Goal: Obtain resource: Download file/media

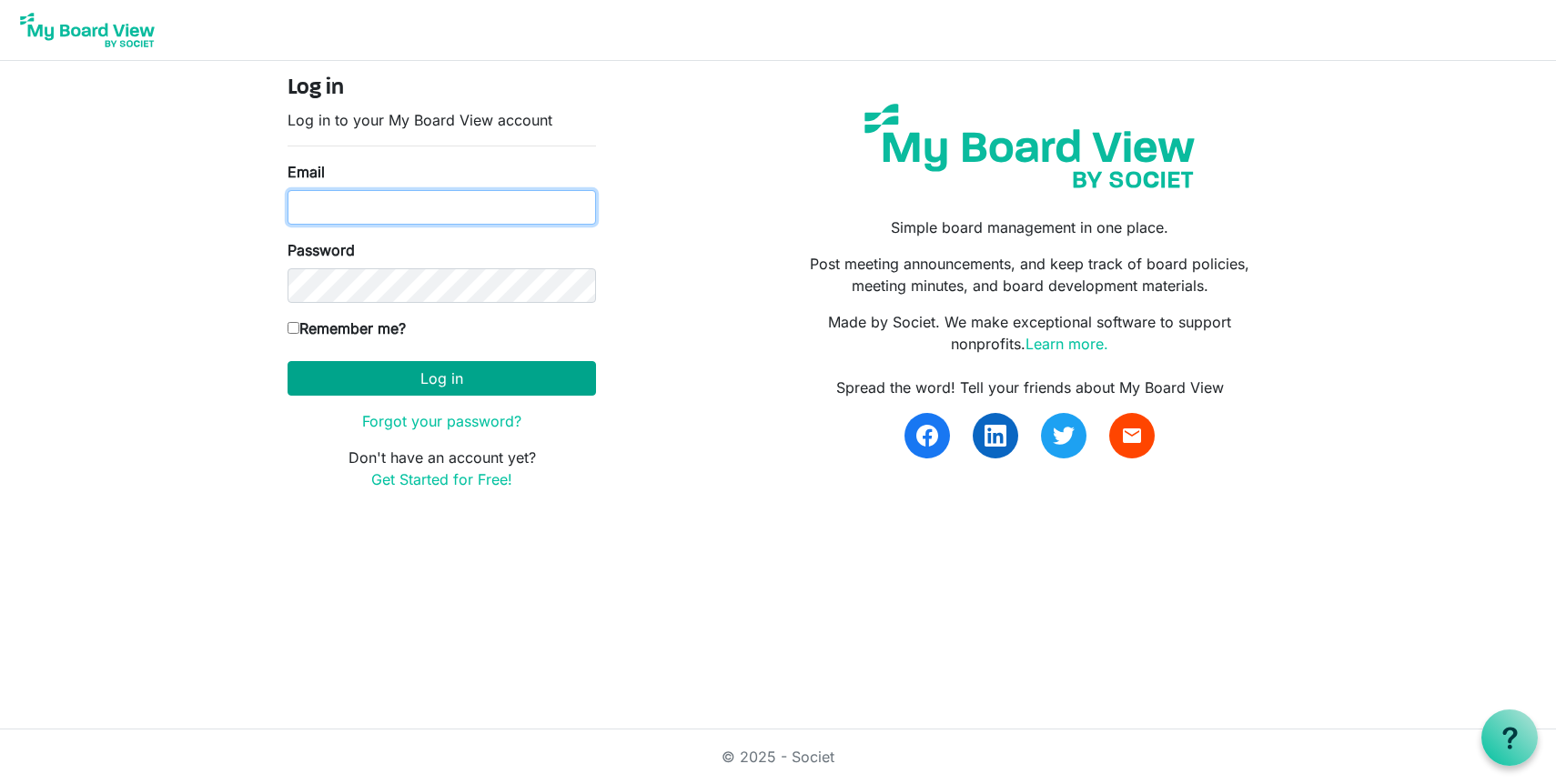
type input "jacquie@lovekckids.org"
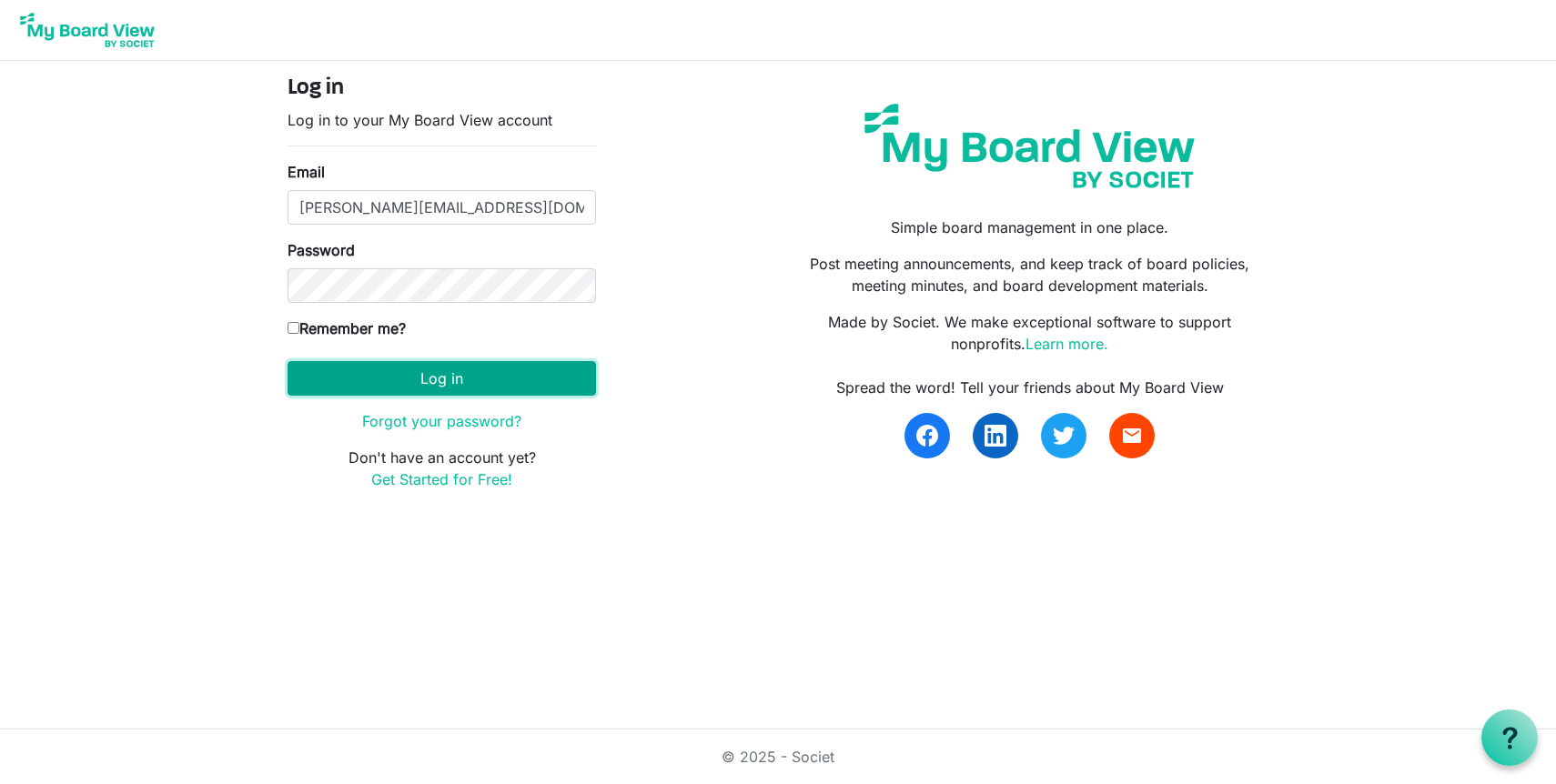
click at [494, 375] on button "Log in" at bounding box center [442, 378] width 309 height 35
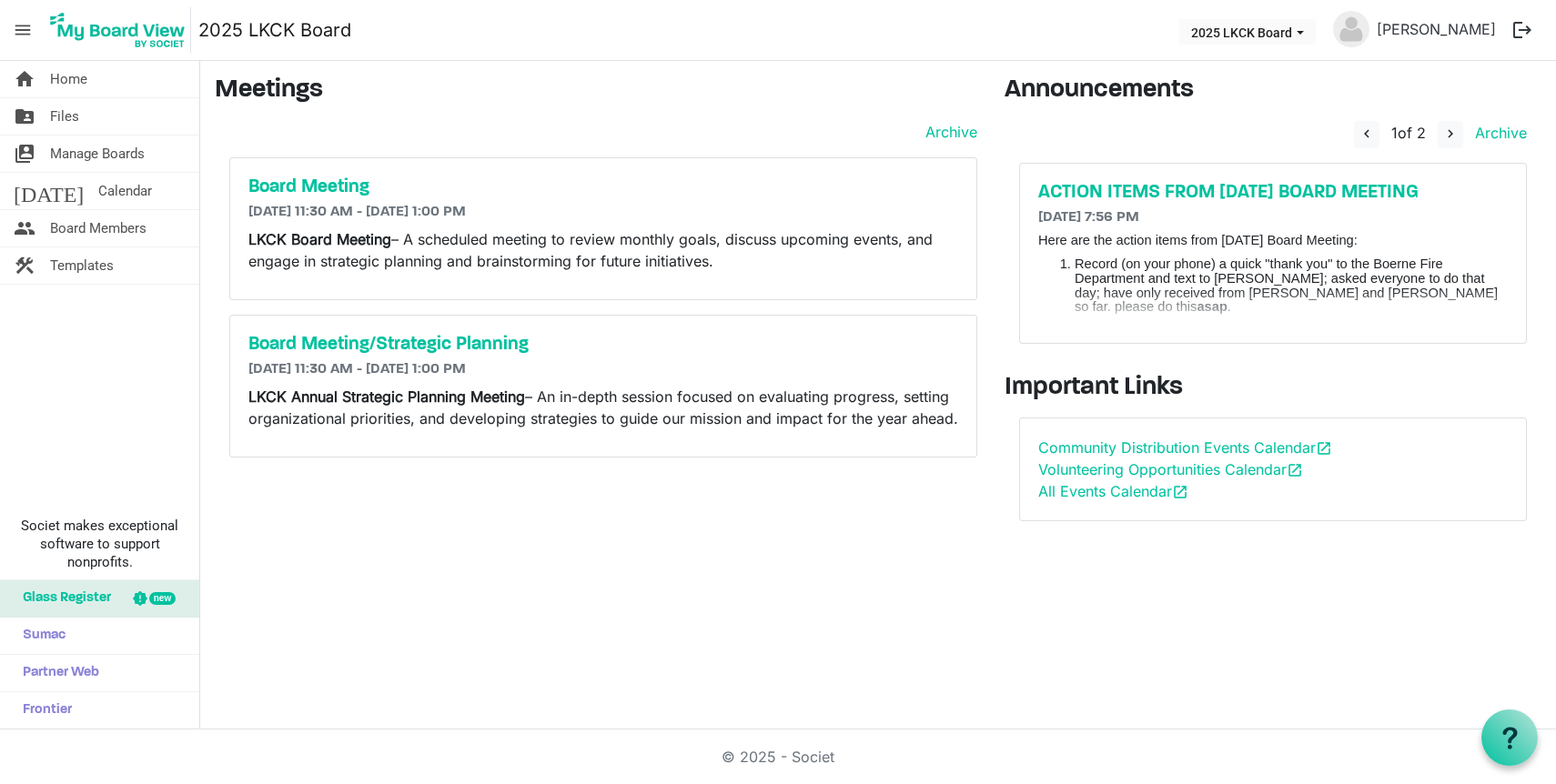
click at [1277, 324] on li "Cookbook: recipes and sponsors: Deadline: Monday, 10/20 (approx 20 recipes and …" at bounding box center [1292, 353] width 433 height 57
click at [70, 113] on span "Files" at bounding box center [64, 116] width 29 height 37
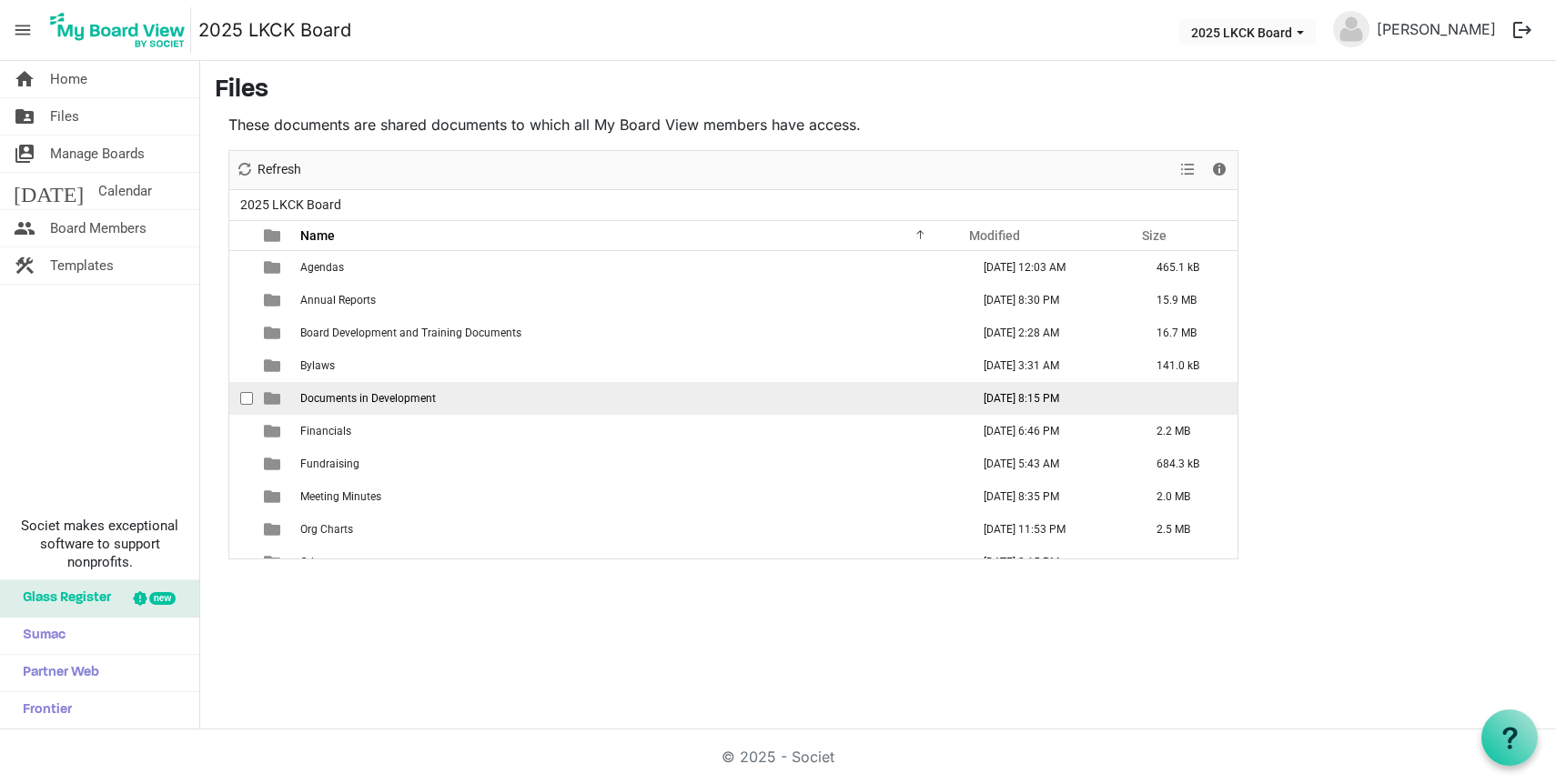
click at [327, 392] on span "Documents in Development" at bounding box center [368, 398] width 136 height 13
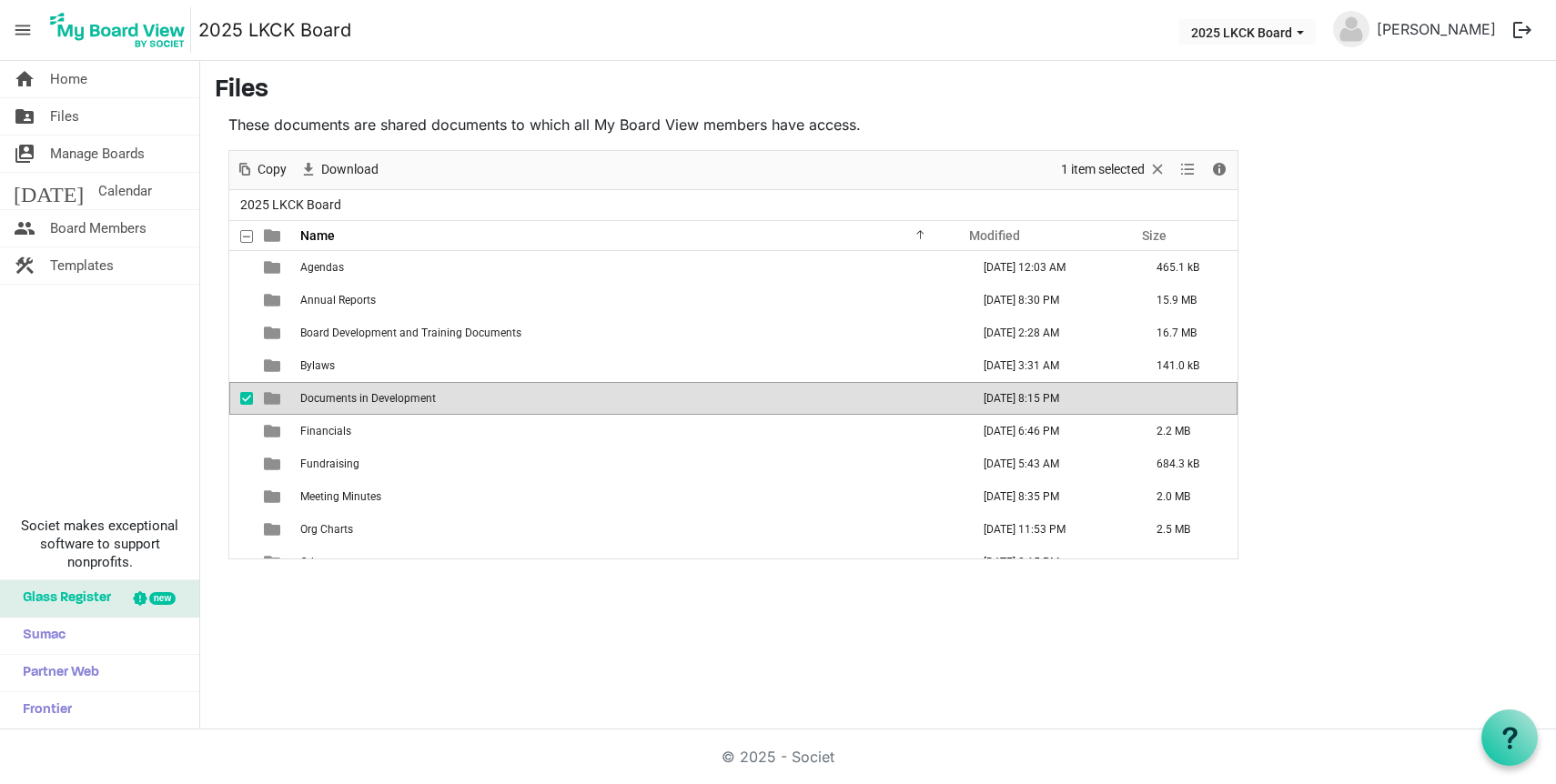
click at [327, 392] on span "Documents in Development" at bounding box center [368, 398] width 136 height 13
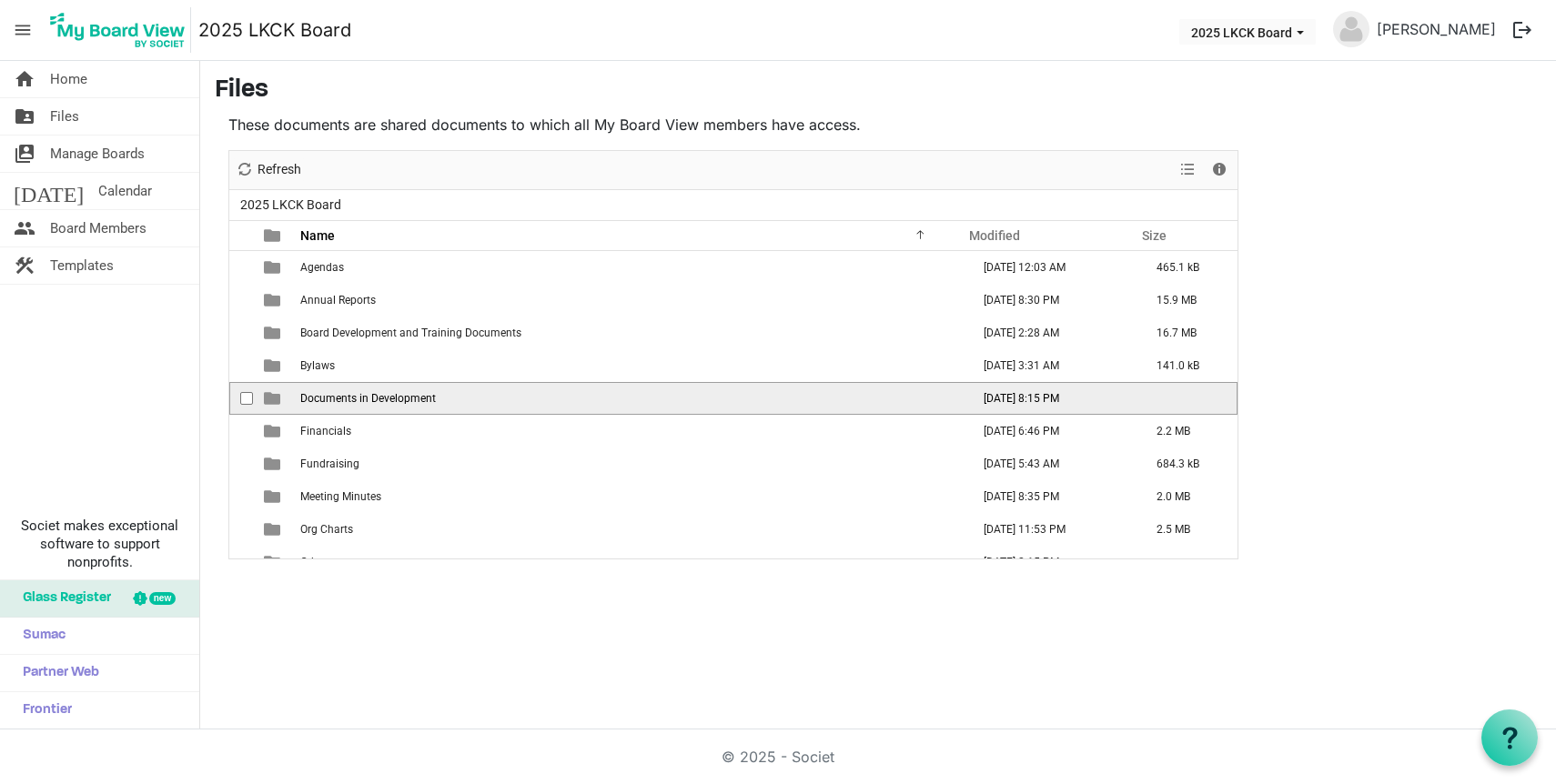
click at [327, 392] on span "Documents in Development" at bounding box center [368, 398] width 136 height 13
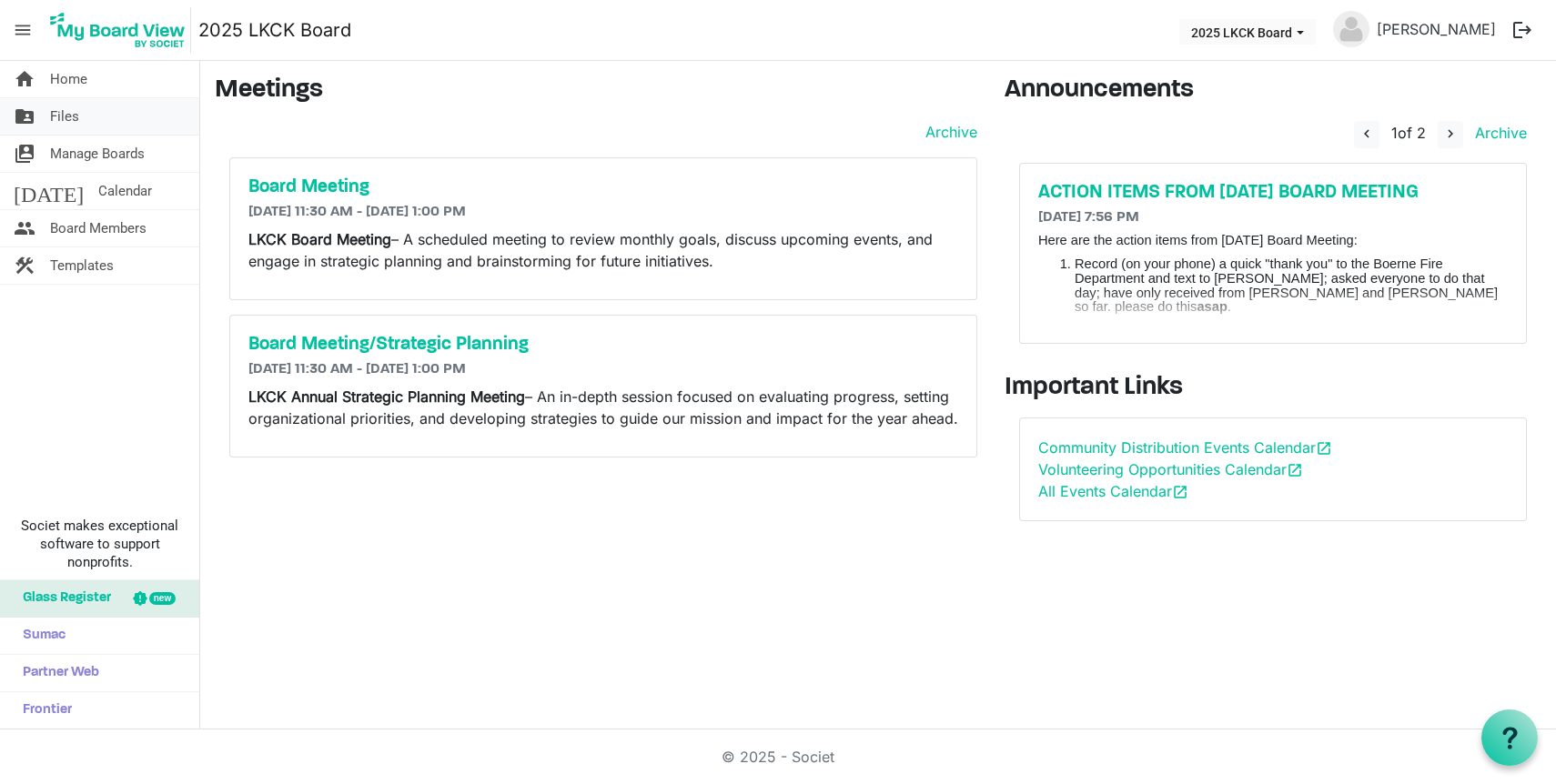
click at [66, 108] on span "Files" at bounding box center [64, 116] width 29 height 37
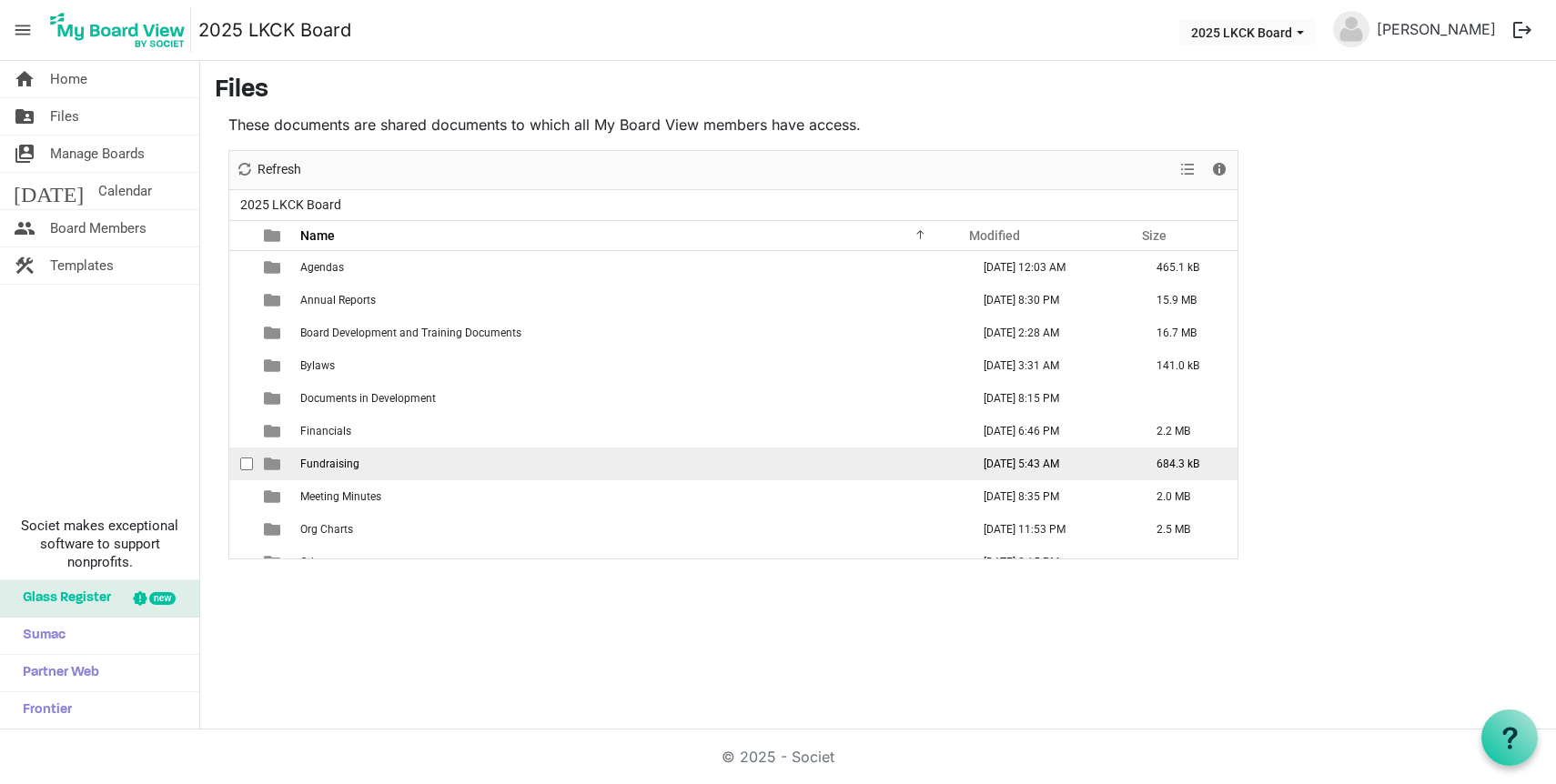
scroll to position [17, 0]
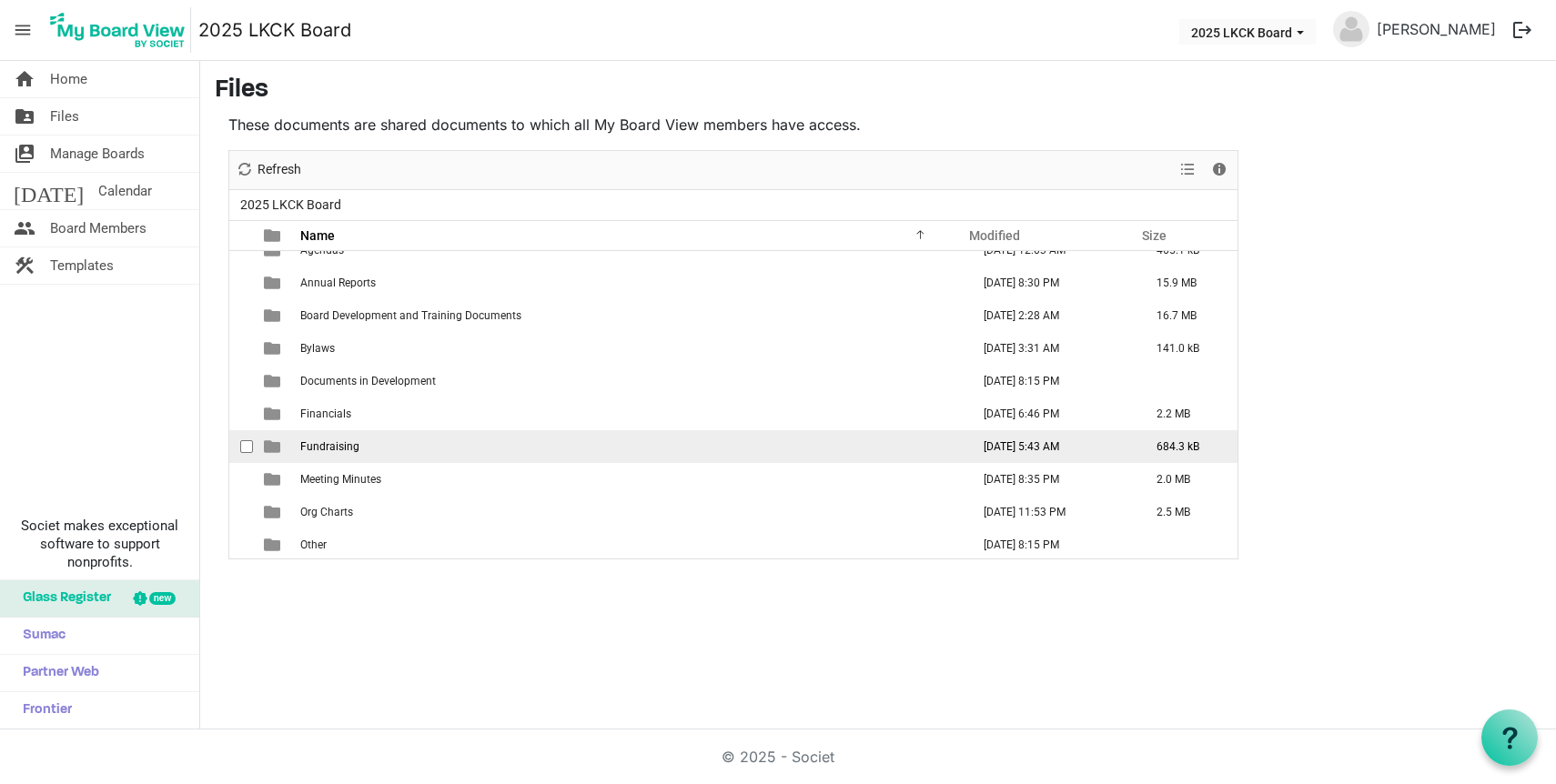
click at [361, 445] on td "Fundraising" at bounding box center [629, 446] width 670 height 33
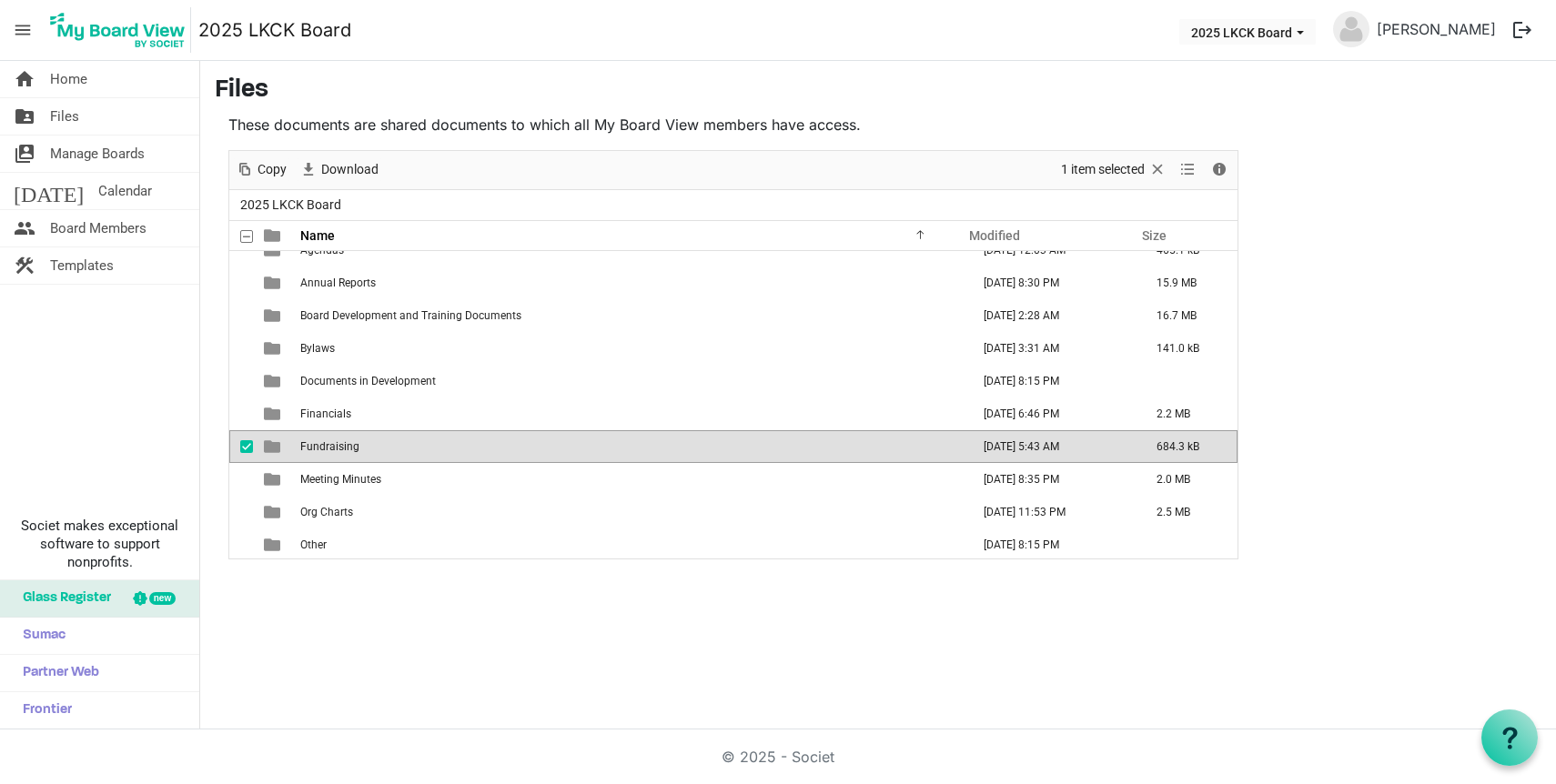
click at [361, 445] on td "Fundraising" at bounding box center [629, 446] width 670 height 33
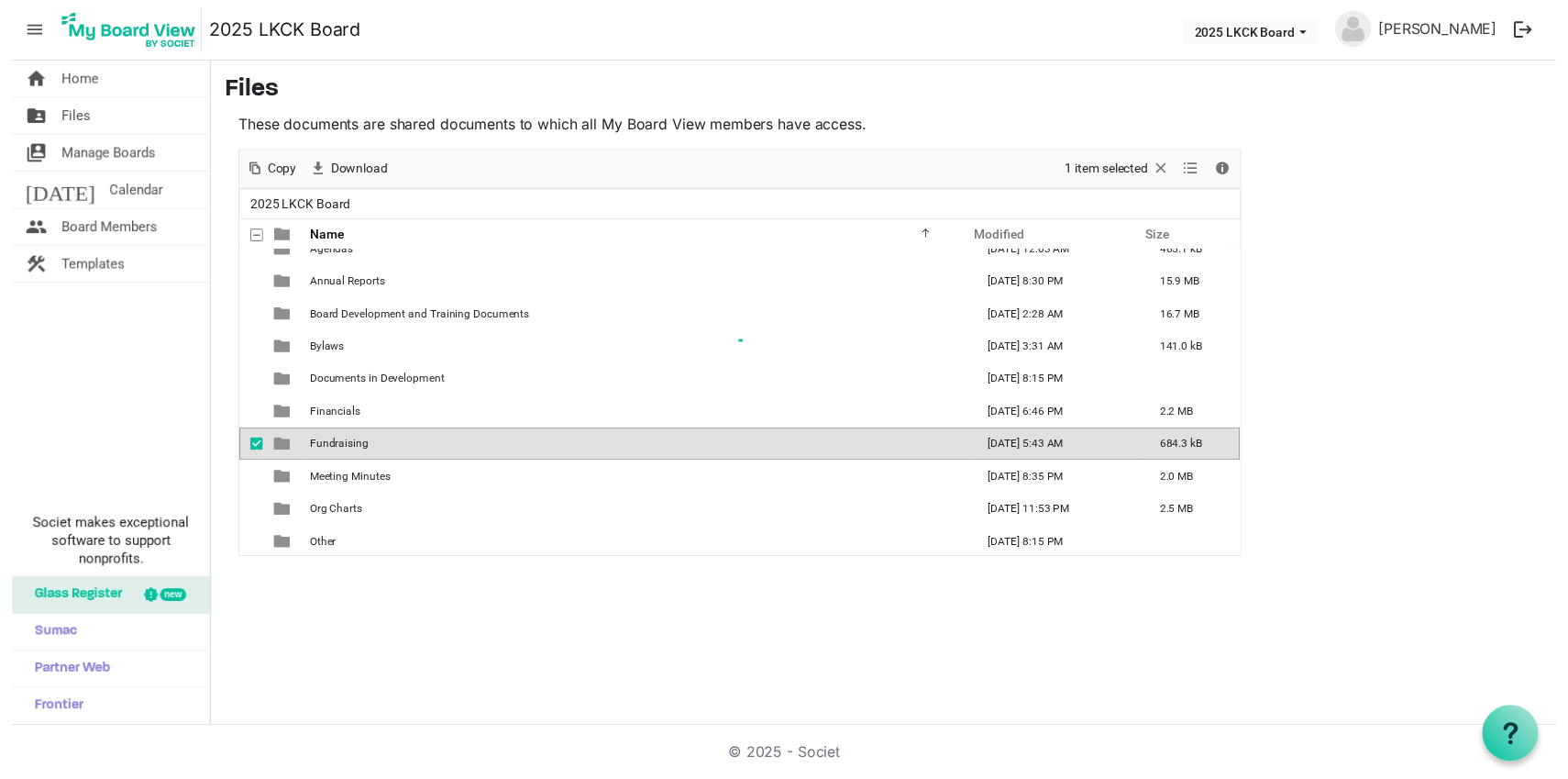
scroll to position [0, 0]
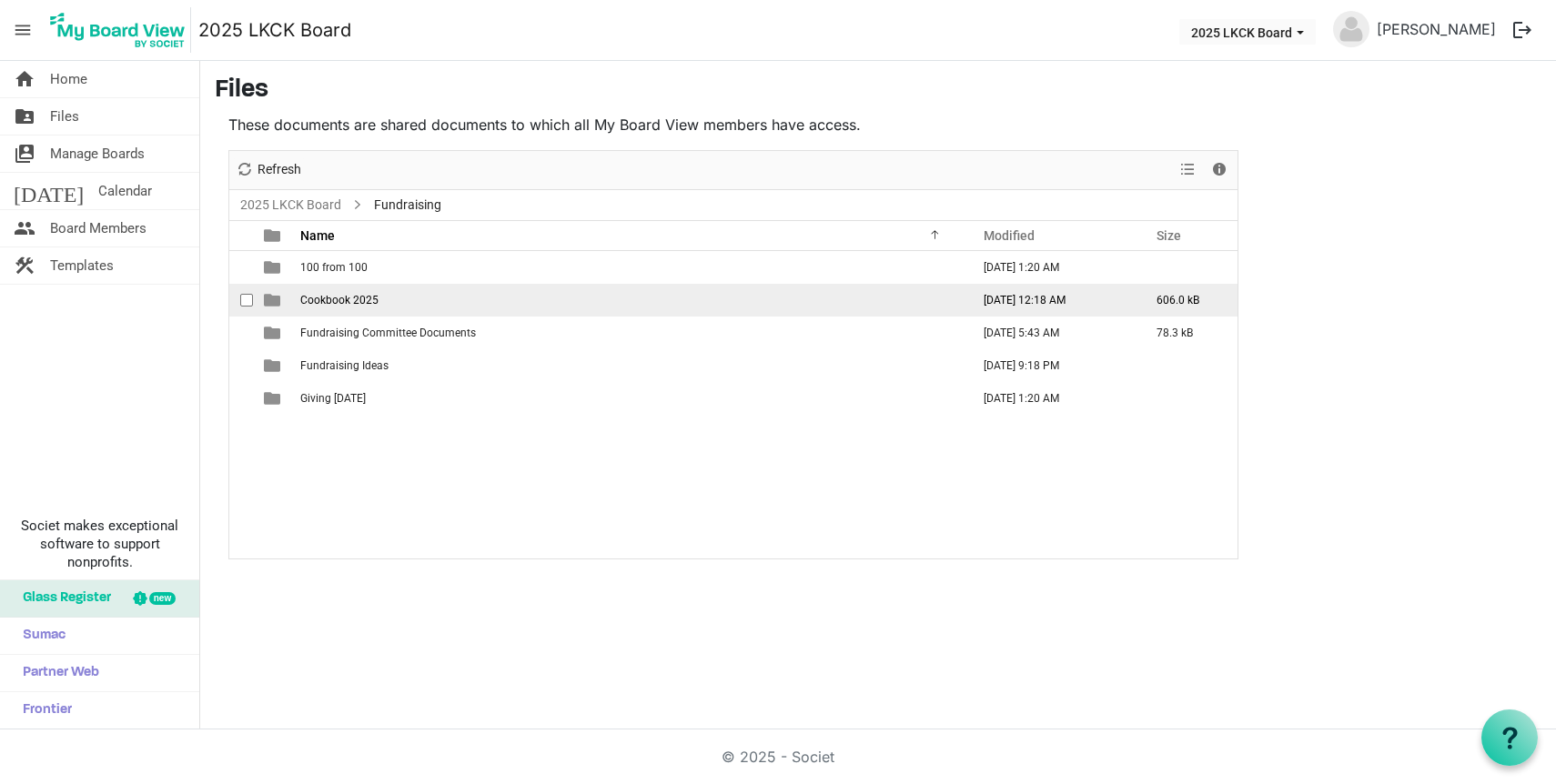
click at [372, 302] on span "Cookbook 2025" at bounding box center [339, 300] width 78 height 13
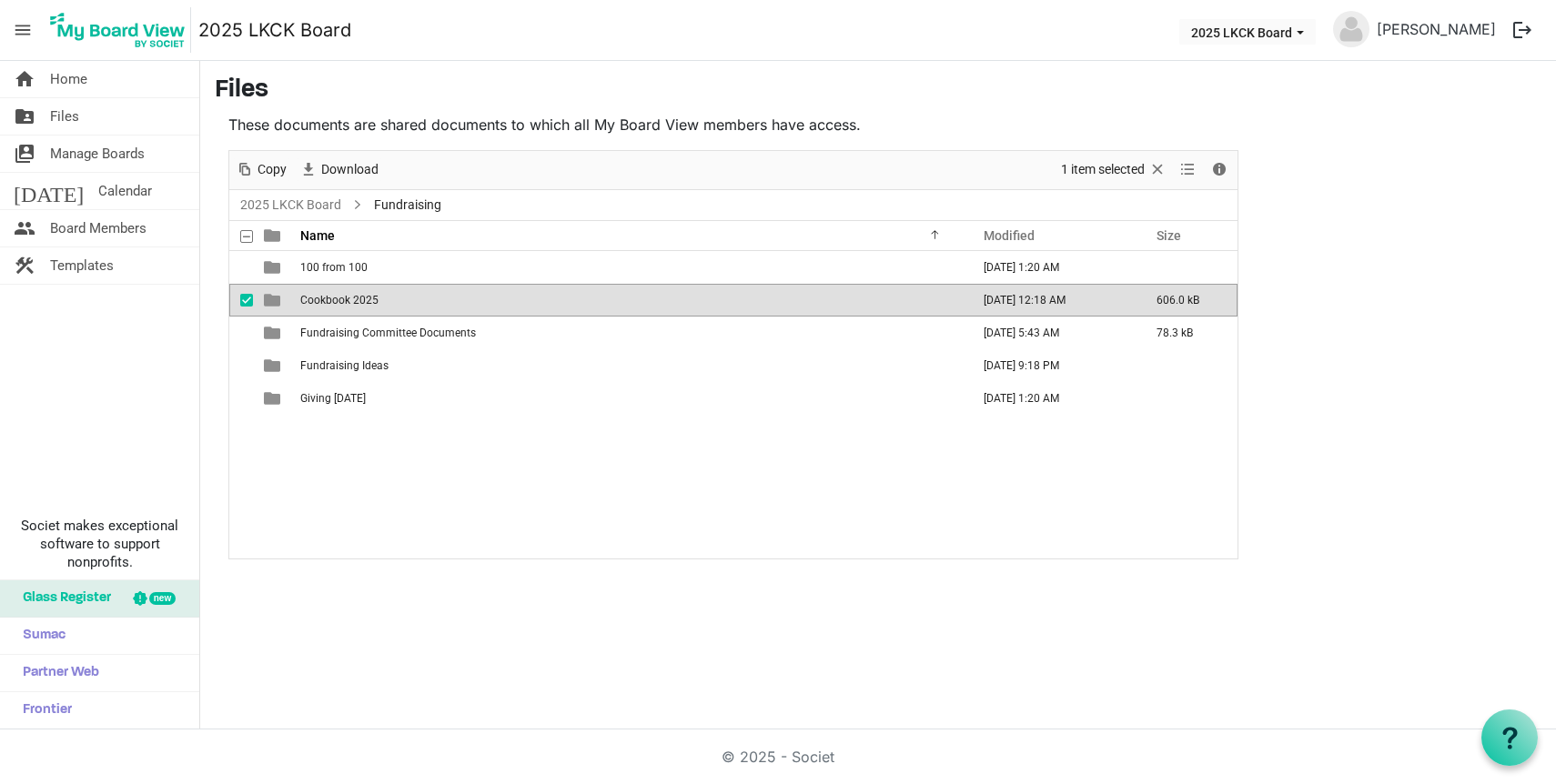
click at [372, 302] on span "Cookbook 2025" at bounding box center [339, 300] width 78 height 13
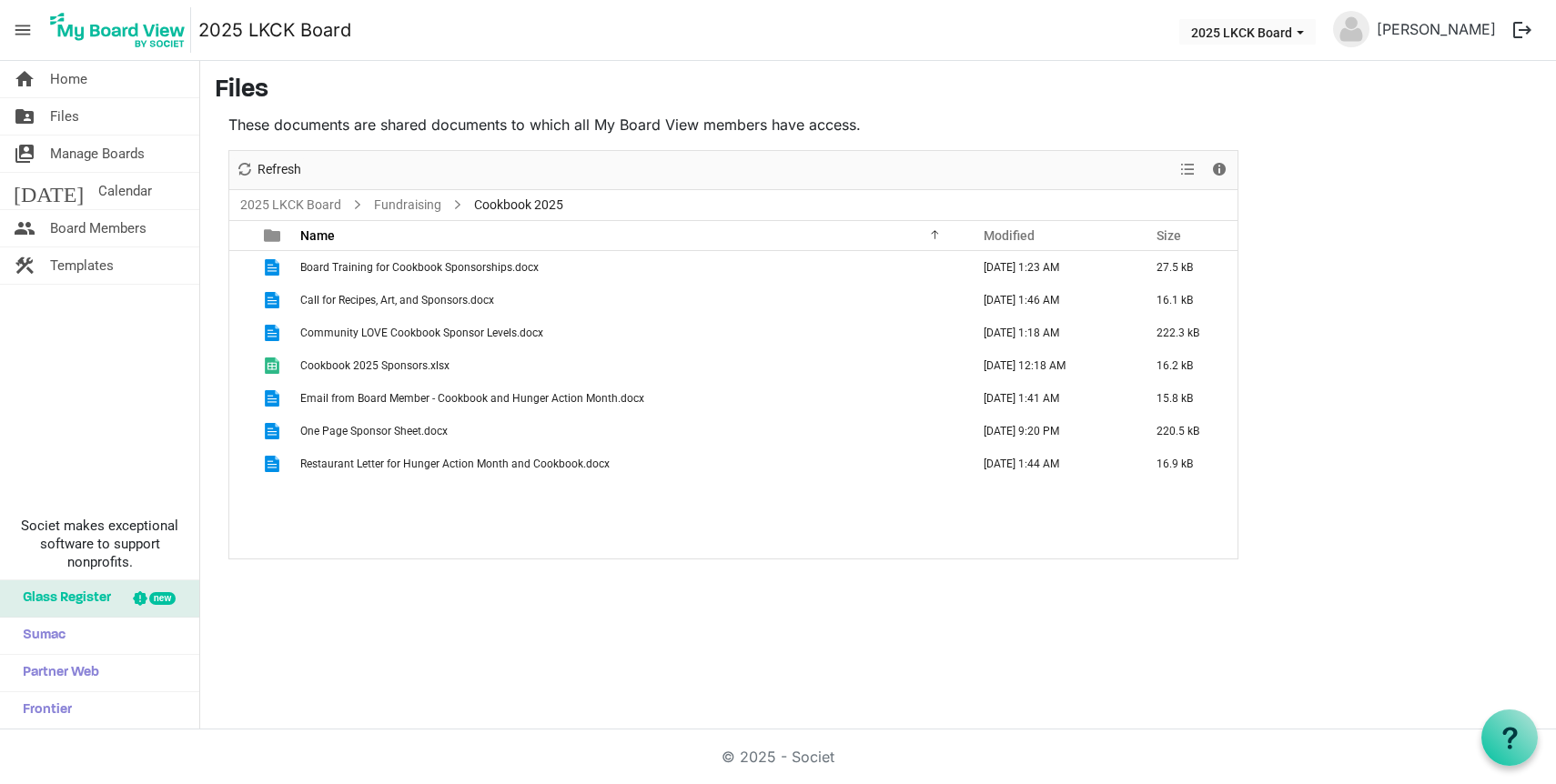
click at [372, 302] on span "Call for Recipes, Art, and Sponsors.docx" at bounding box center [398, 300] width 194 height 13
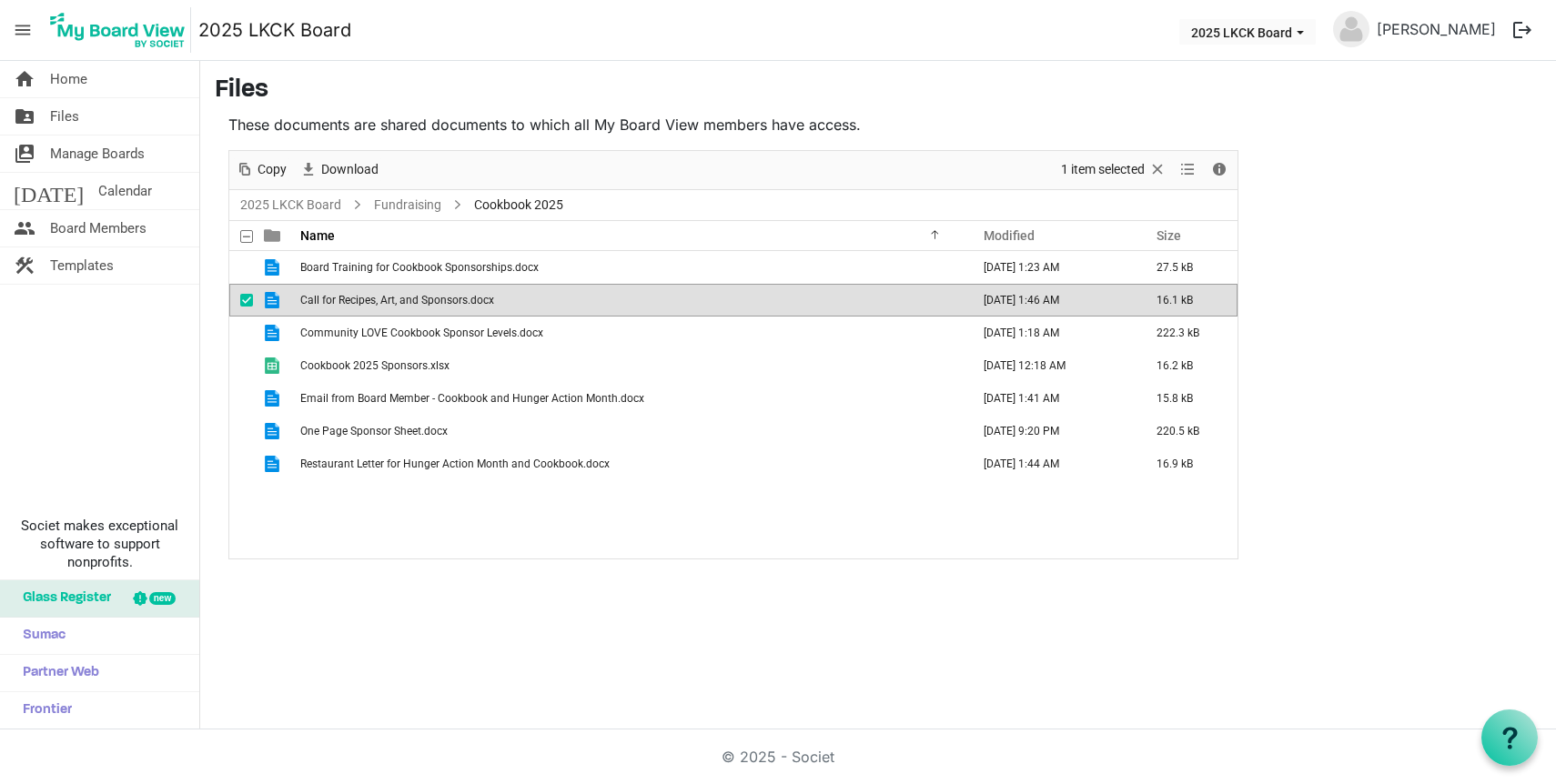
click at [372, 302] on span "Call for Recipes, Art, and Sponsors.docx" at bounding box center [398, 300] width 194 height 13
